Goal: Register for event/course

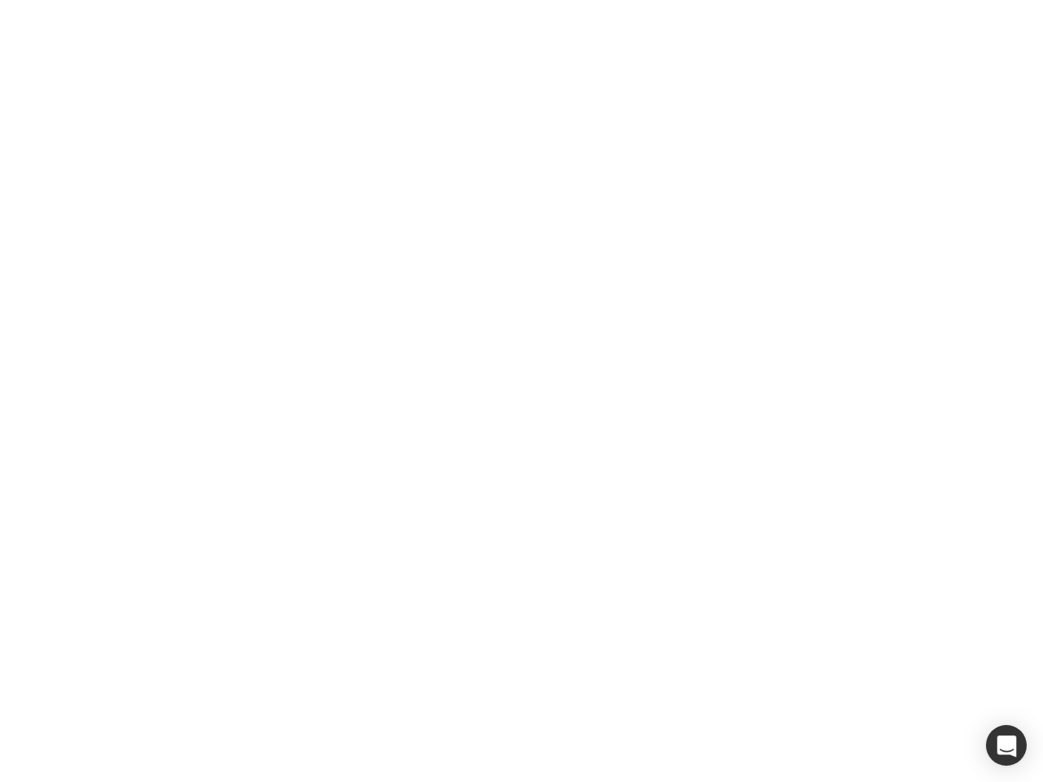
click at [521, 391] on div at bounding box center [521, 391] width 1043 height 782
click at [1006, 746] on div "button" at bounding box center [1006, 745] width 41 height 41
click at [521, 391] on div at bounding box center [521, 391] width 1043 height 782
click at [1006, 746] on div "button" at bounding box center [1006, 745] width 41 height 41
